Goal: Transaction & Acquisition: Book appointment/travel/reservation

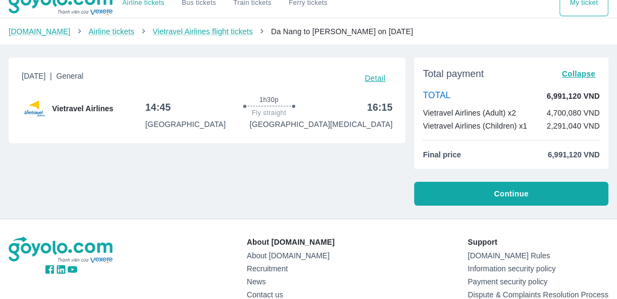
scroll to position [11, 0]
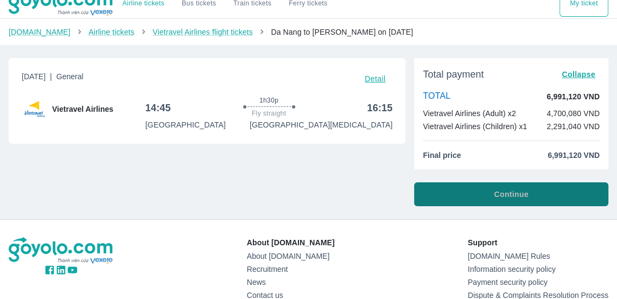
click at [490, 191] on button "Continue" at bounding box center [511, 194] width 194 height 24
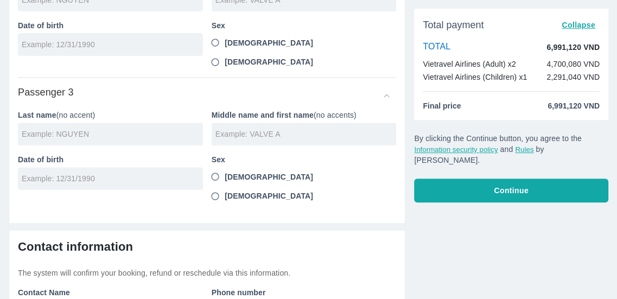
scroll to position [340, 0]
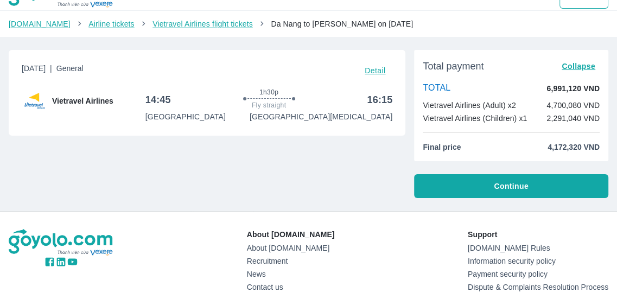
scroll to position [22, 0]
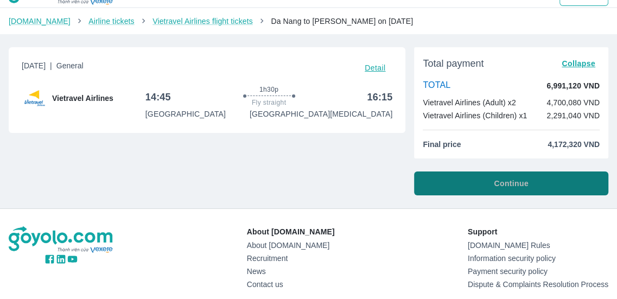
click at [456, 180] on button "Continue" at bounding box center [511, 184] width 194 height 24
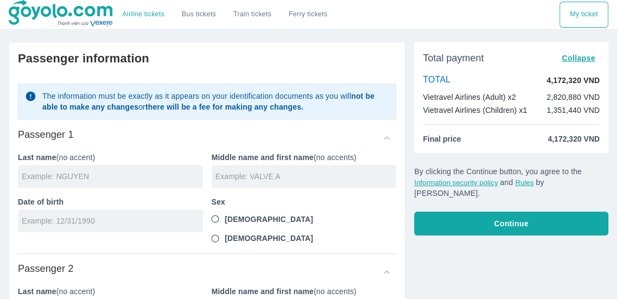
click at [182, 119] on div "The information must be exactly as it appears on your identification documents …" at bounding box center [207, 295] width 378 height 441
click at [77, 179] on input "text" at bounding box center [112, 176] width 181 height 11
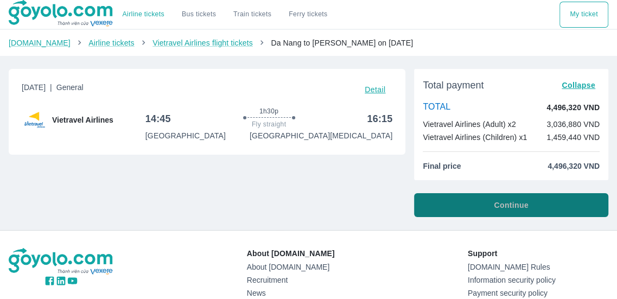
click at [499, 210] on font "Continue" at bounding box center [511, 205] width 34 height 9
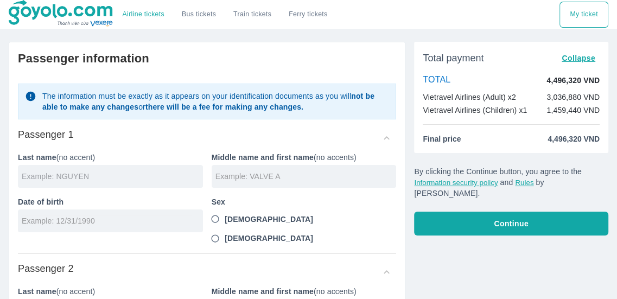
click at [106, 173] on input "text" at bounding box center [112, 176] width 181 height 11
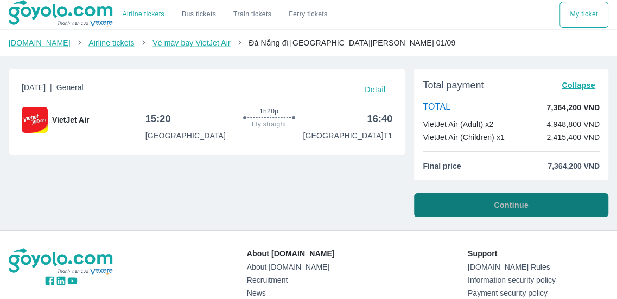
click at [495, 212] on button "Continue" at bounding box center [511, 205] width 194 height 24
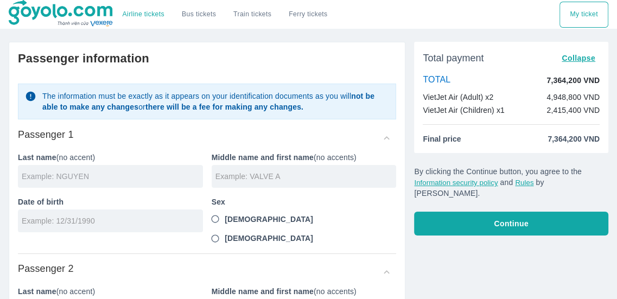
click at [84, 179] on input "text" at bounding box center [112, 176] width 181 height 11
